Goal: Task Accomplishment & Management: Use online tool/utility

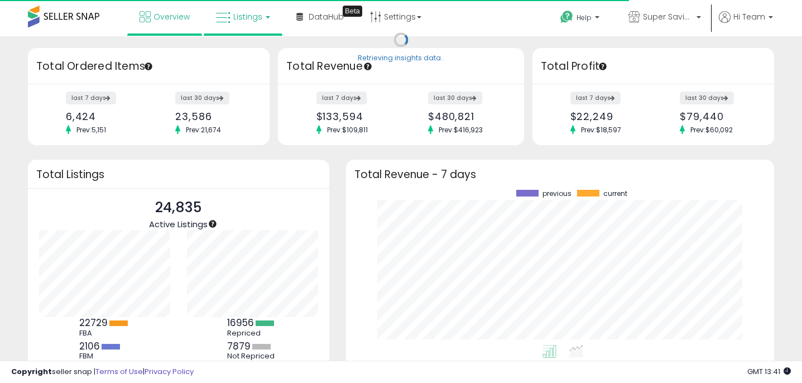
click at [251, 19] on span "Listings" at bounding box center [247, 16] width 29 height 11
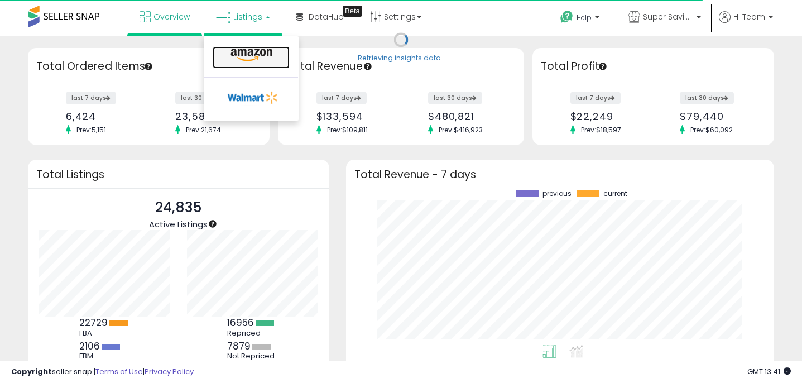
click at [237, 59] on icon at bounding box center [251, 55] width 49 height 15
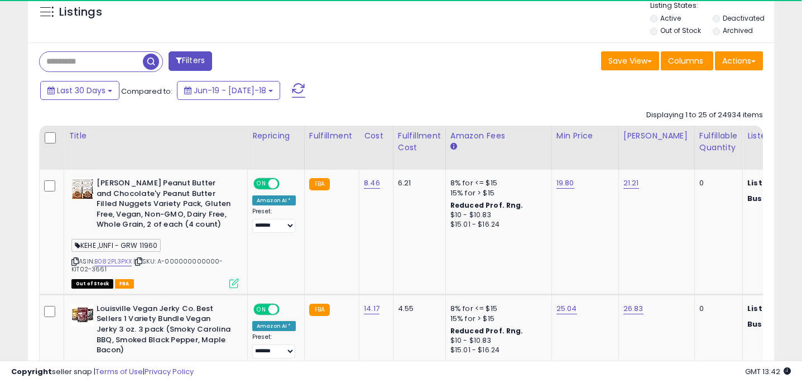
scroll to position [446, 0]
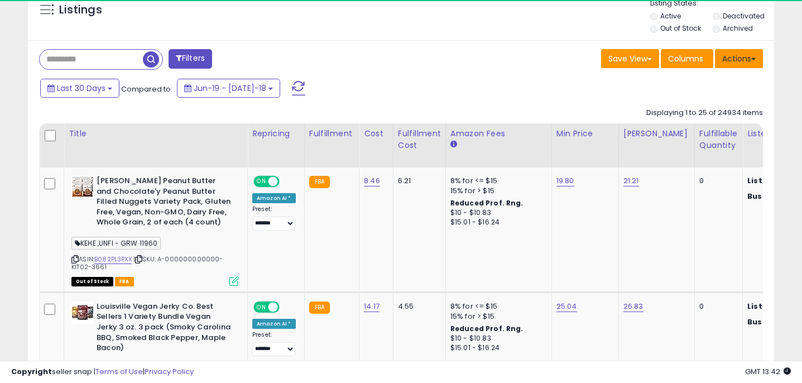
click at [736, 65] on button "Actions" at bounding box center [739, 58] width 48 height 19
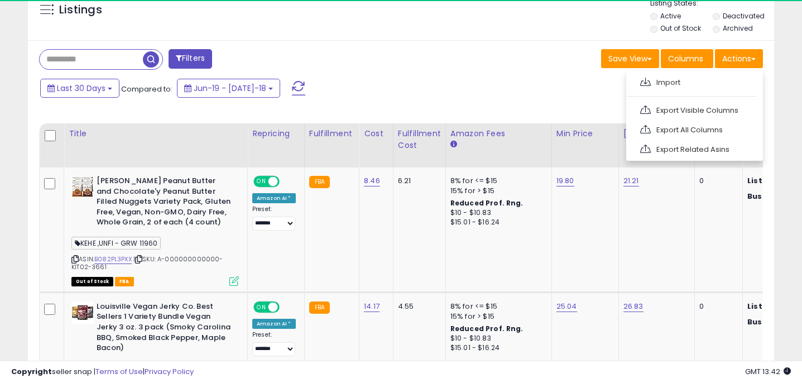
click at [508, 77] on div "Last 30 Days Compared to: Jun-19 - [DATE]-18" at bounding box center [308, 89] width 543 height 25
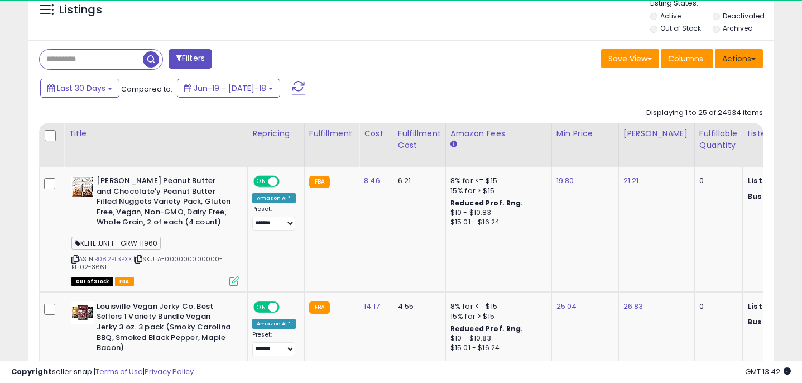
click at [743, 64] on button "Actions" at bounding box center [739, 58] width 48 height 19
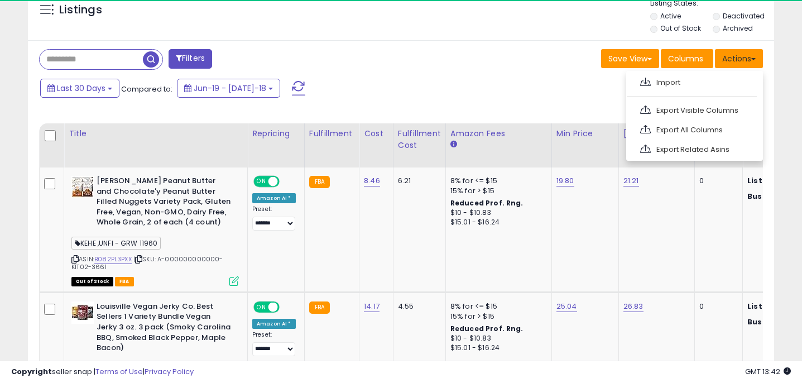
click at [743, 64] on button "Actions" at bounding box center [739, 58] width 48 height 19
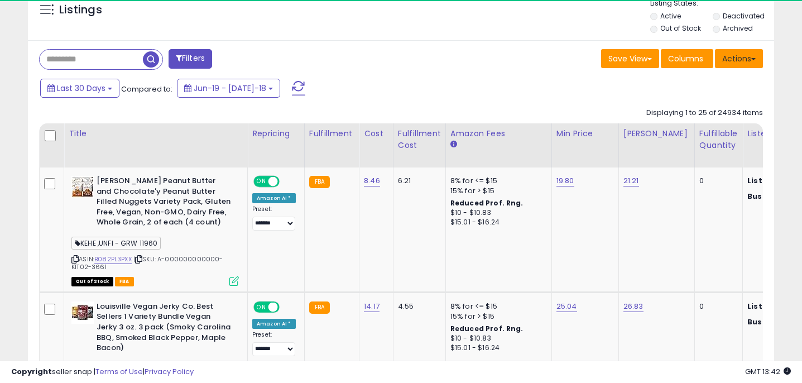
click at [757, 60] on button "Actions" at bounding box center [739, 58] width 48 height 19
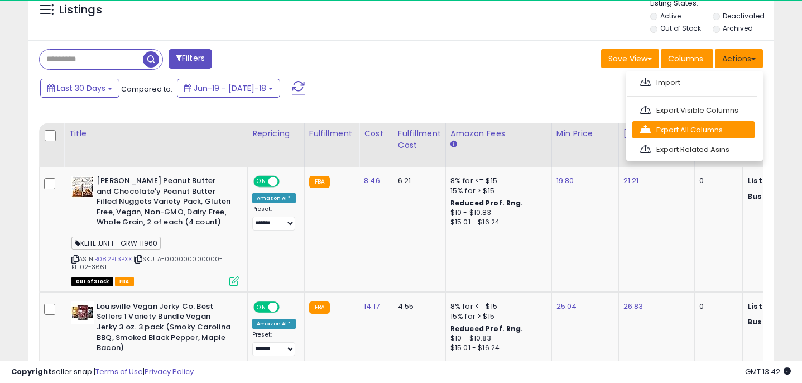
scroll to position [229, 432]
click at [697, 136] on link "Export All Columns" at bounding box center [693, 129] width 122 height 17
